Goal: Find specific page/section: Find specific page/section

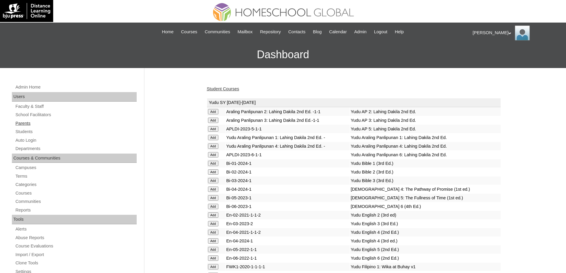
drag, startPoint x: 32, startPoint y: 125, endPoint x: 100, endPoint y: 30, distance: 116.7
click at [32, 125] on link "Parents" at bounding box center [76, 123] width 122 height 7
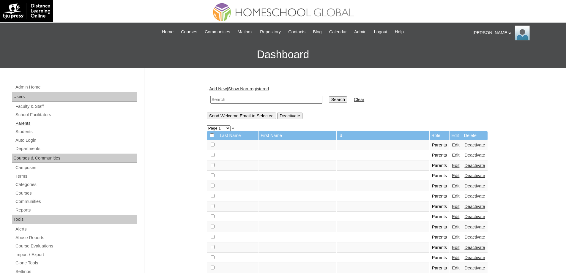
click at [19, 122] on link "Parents" at bounding box center [76, 123] width 122 height 7
click at [225, 102] on input "text" at bounding box center [267, 100] width 112 height 8
paste input "240004865"
type input "240004865"
click at [340, 97] on input "Search" at bounding box center [338, 99] width 18 height 7
